Goal: Information Seeking & Learning: Find specific fact

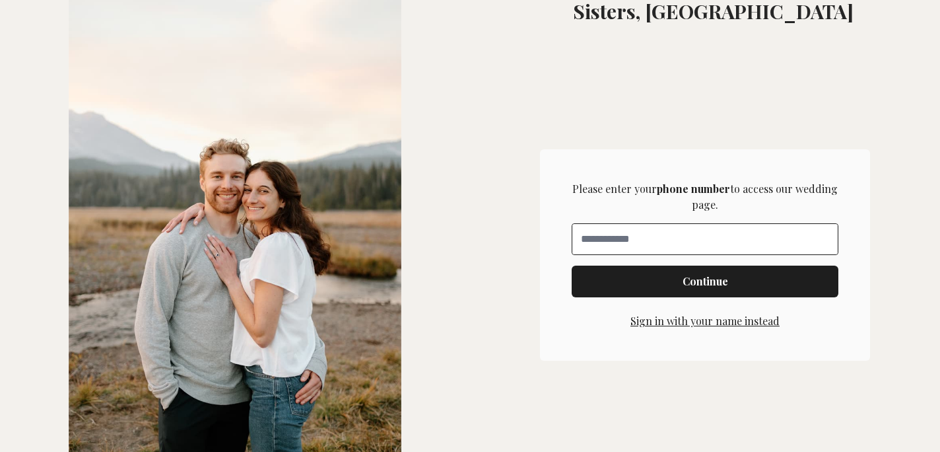
scroll to position [359, 0]
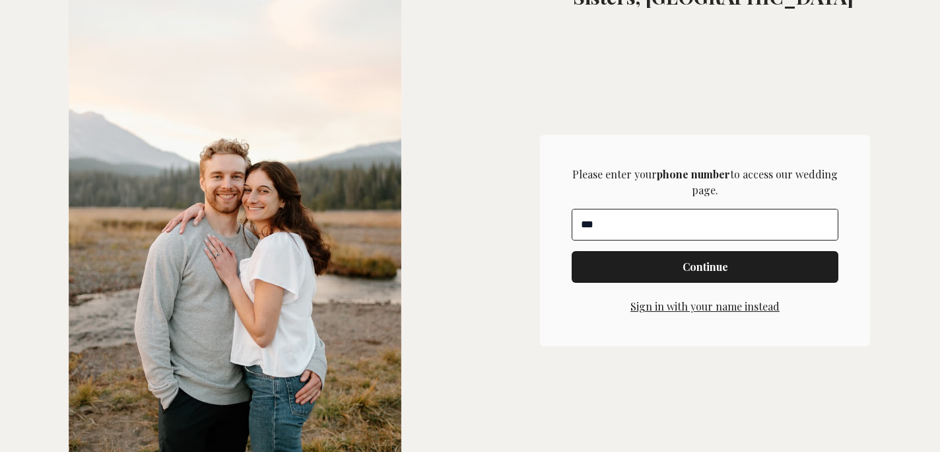
click at [619, 229] on input "**" at bounding box center [704, 224] width 265 height 30
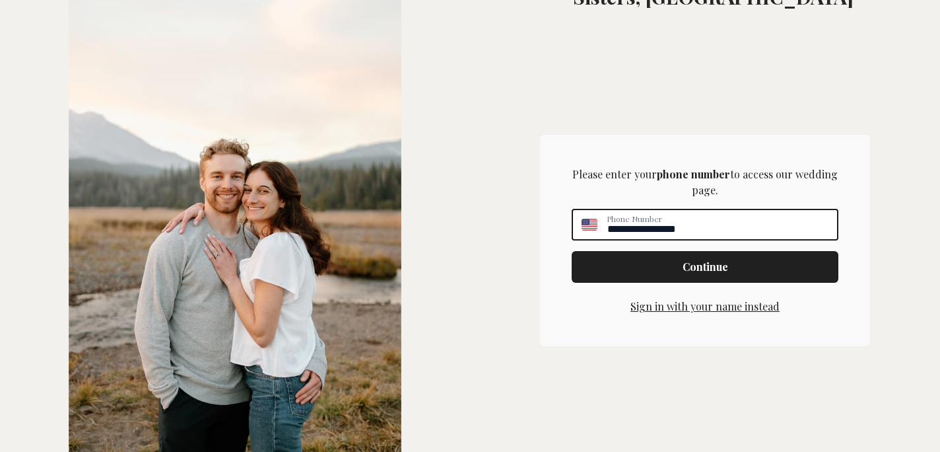
type input "**********"
click at [667, 263] on span "Continue" at bounding box center [705, 267] width 246 height 16
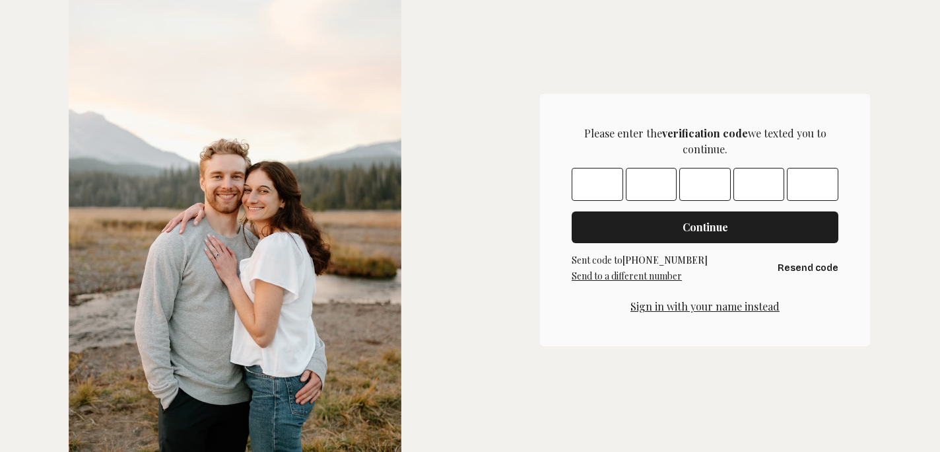
scroll to position [400, 0]
click at [601, 192] on input "Please enter OTP character 1" at bounding box center [597, 184] width 51 height 33
type input "*"
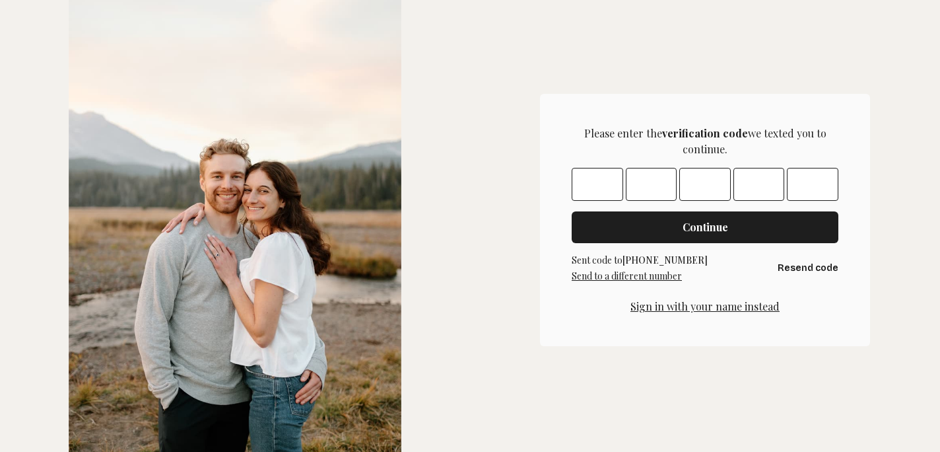
type input "*"
click at [628, 229] on span "Continue" at bounding box center [705, 227] width 246 height 16
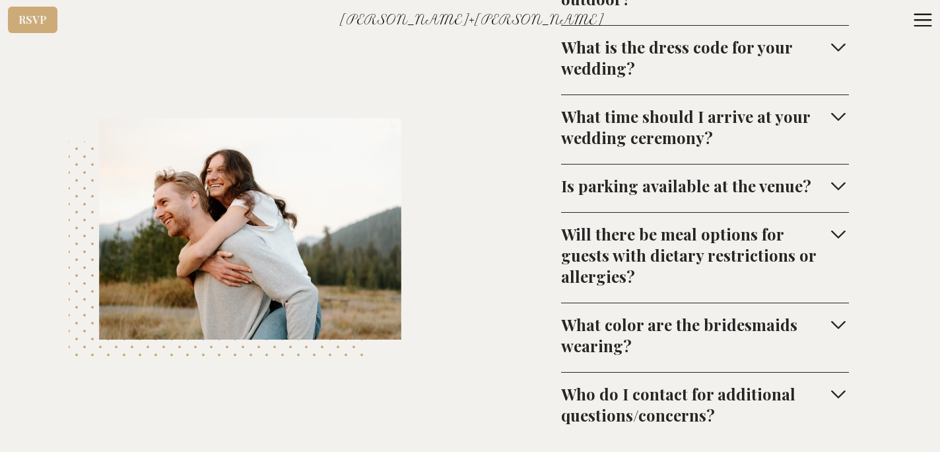
scroll to position [5310, 0]
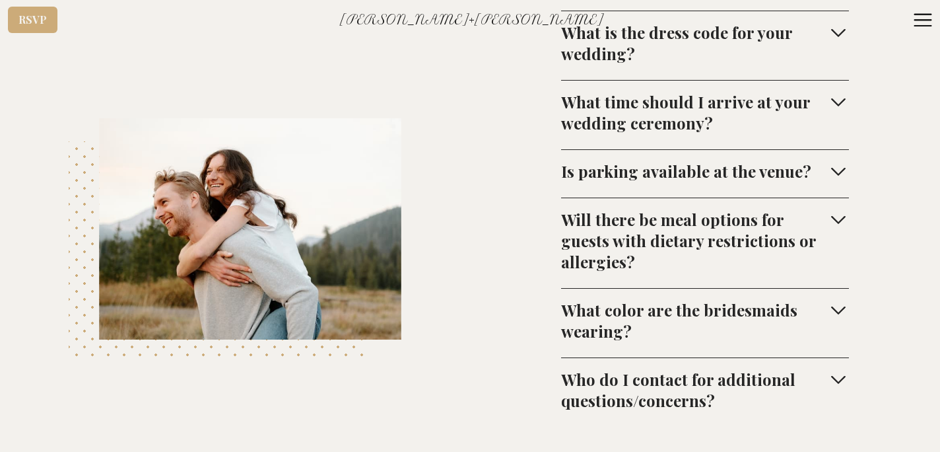
click at [640, 299] on div "What color are the bridesmaids wearing?" at bounding box center [694, 320] width 267 height 42
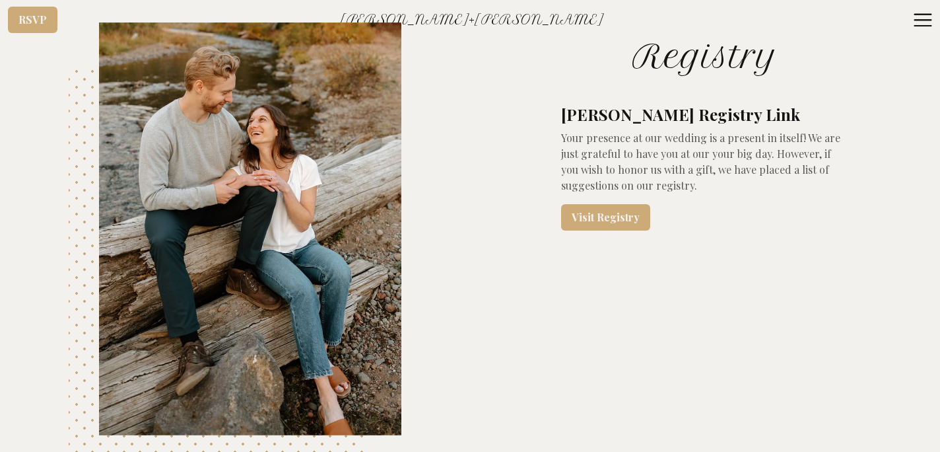
scroll to position [5895, 0]
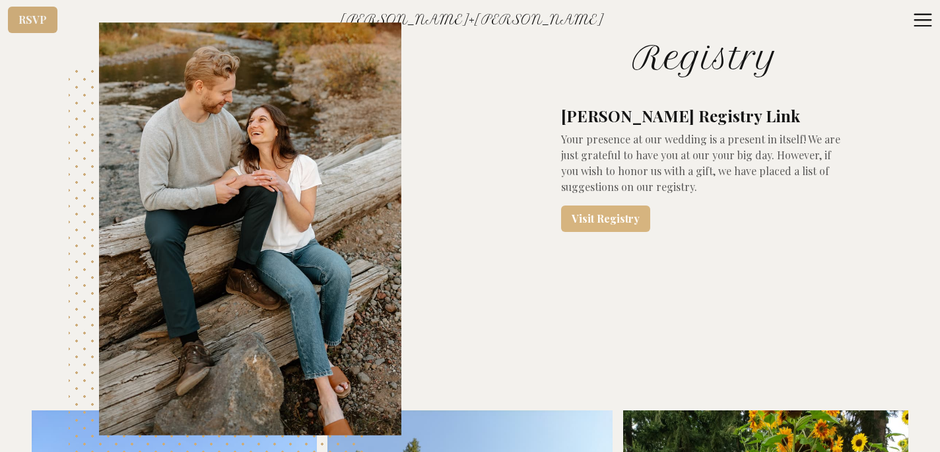
click at [619, 205] on link "Visit Registry" at bounding box center [605, 218] width 89 height 26
